Goal: Obtain resource: Download file/media

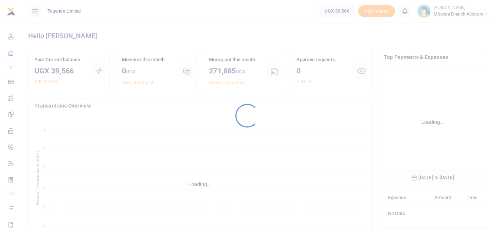
scroll to position [116, 93]
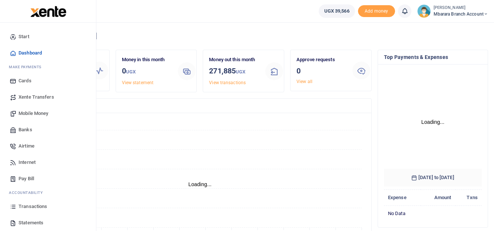
click at [37, 206] on span "Transactions" at bounding box center [33, 206] width 29 height 7
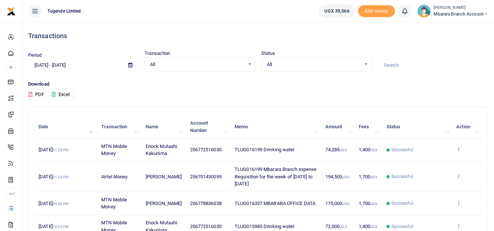
click at [457, 147] on icon at bounding box center [458, 148] width 5 height 5
click at [421, 160] on link "View details" at bounding box center [431, 161] width 59 height 10
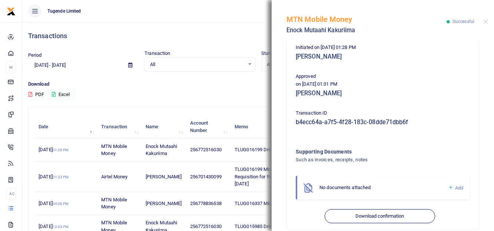
scroll to position [192, 0]
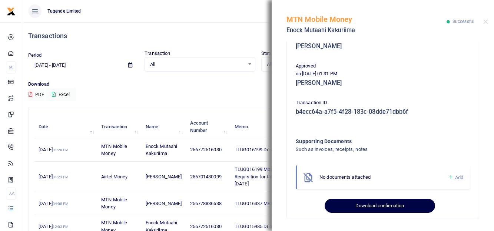
click at [371, 206] on button "Download confirmation" at bounding box center [379, 205] width 110 height 14
